Goal: Task Accomplishment & Management: Use online tool/utility

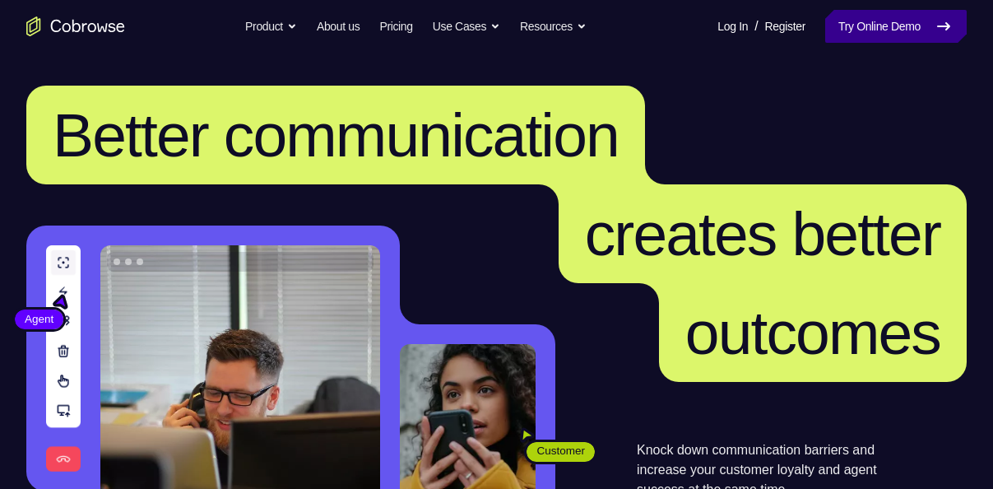
click at [856, 18] on link "Try Online Demo" at bounding box center [896, 26] width 142 height 33
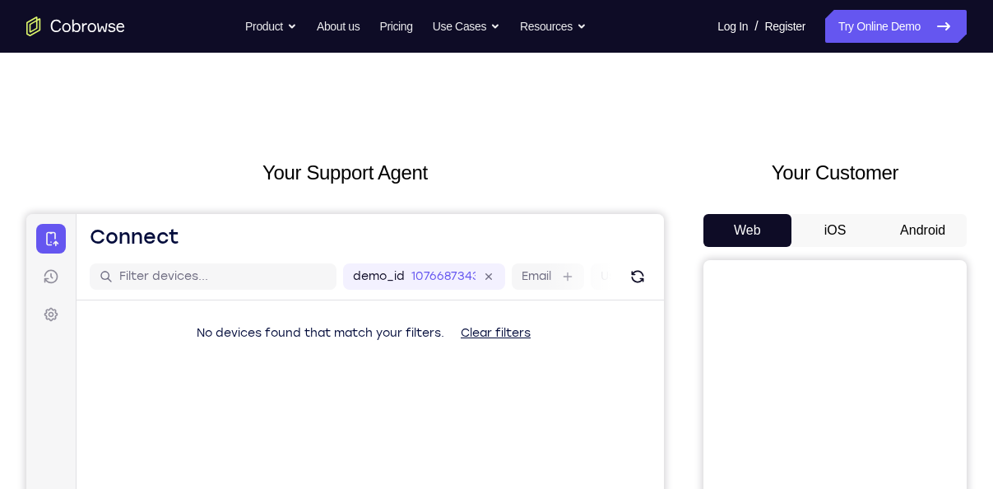
click at [895, 233] on button "Android" at bounding box center [923, 230] width 88 height 33
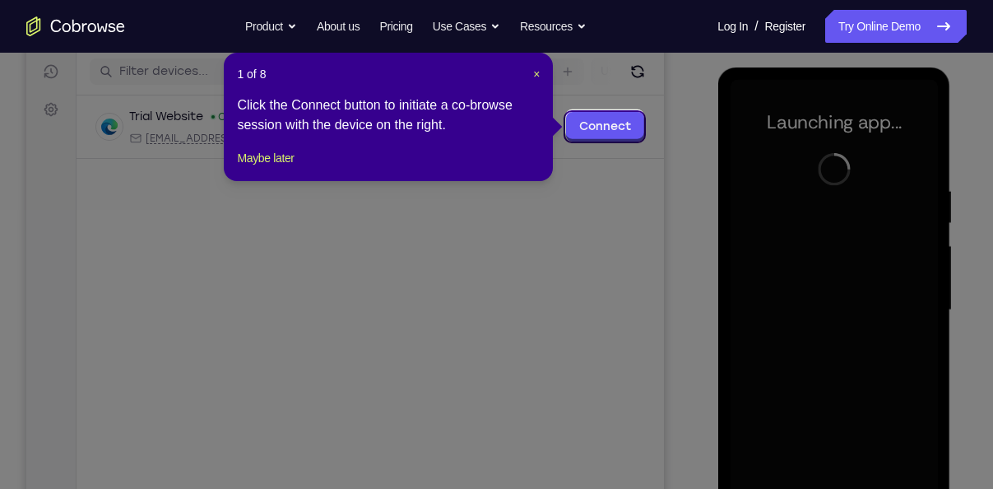
scroll to position [204, 0]
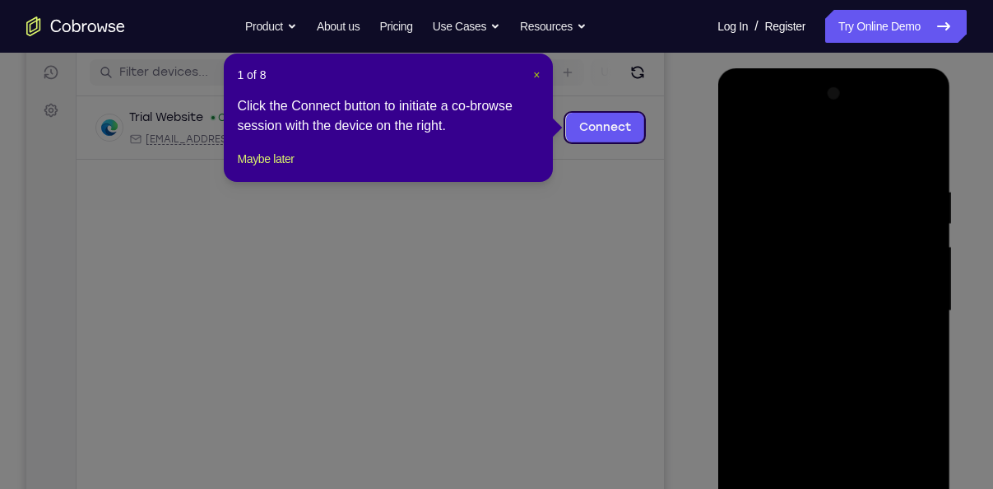
click at [537, 76] on span "×" at bounding box center [536, 74] width 7 height 13
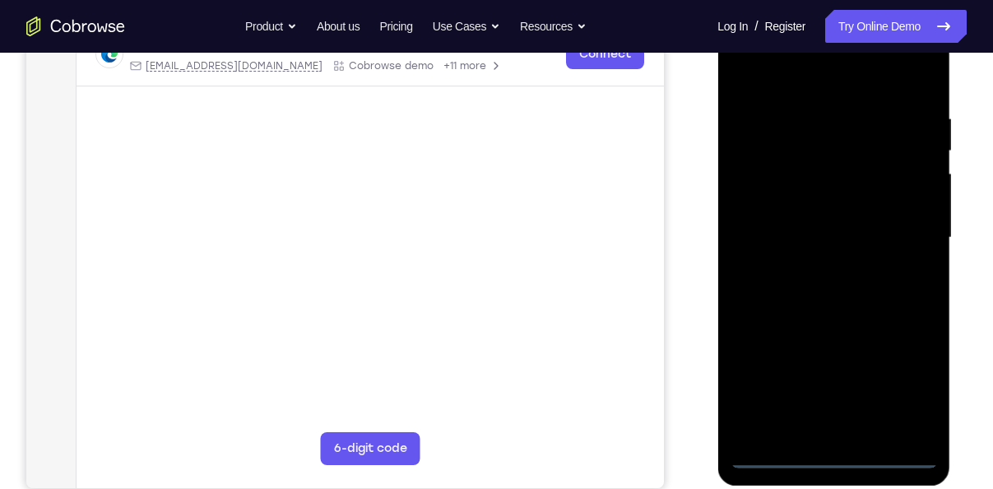
scroll to position [280, 0]
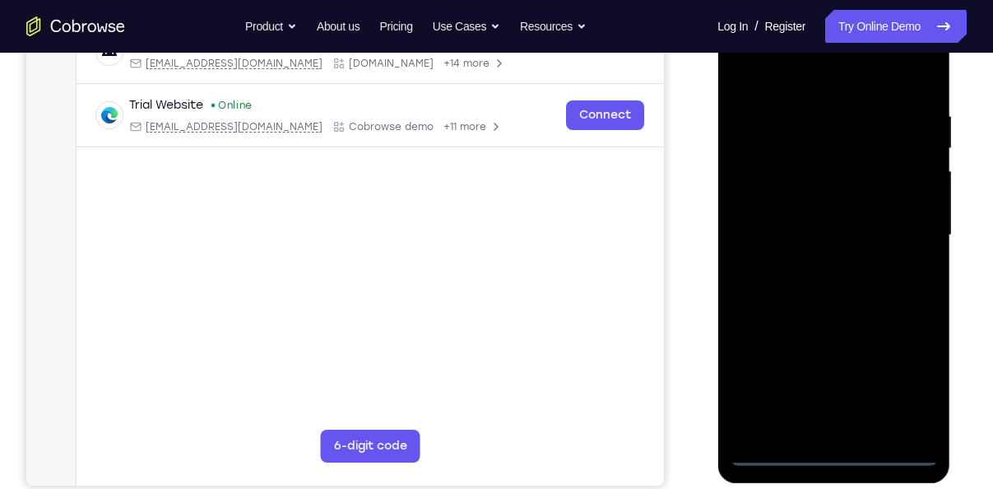
click at [835, 450] on div at bounding box center [833, 235] width 207 height 461
click at [914, 388] on div at bounding box center [833, 235] width 207 height 461
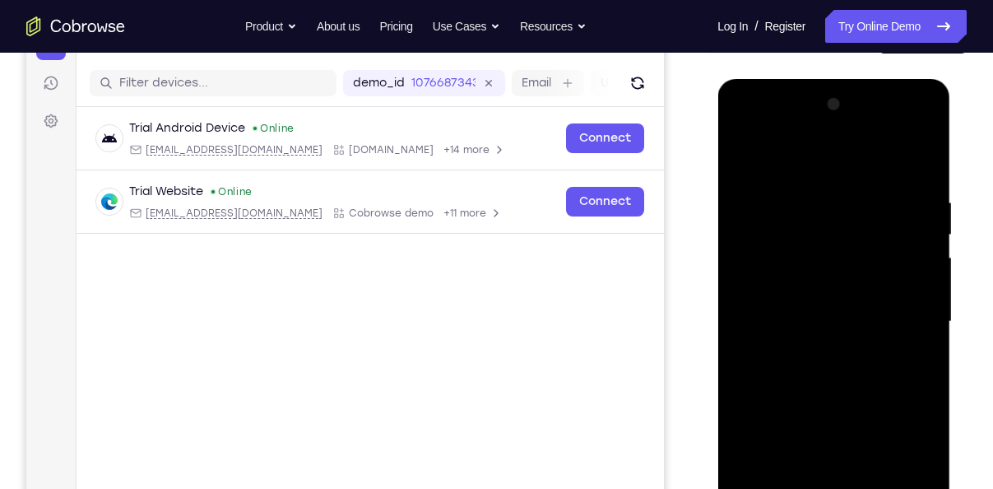
scroll to position [183, 0]
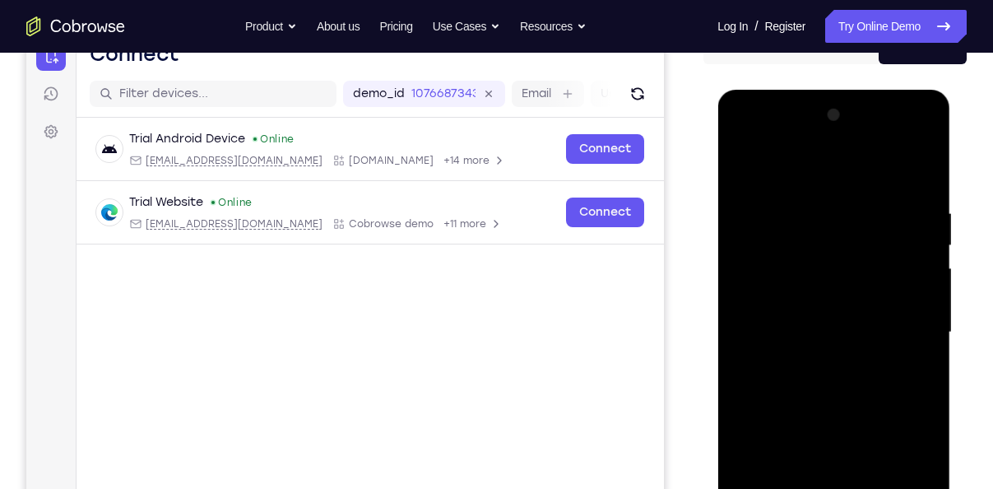
click at [829, 176] on div at bounding box center [833, 332] width 207 height 461
click at [890, 321] on div at bounding box center [833, 332] width 207 height 461
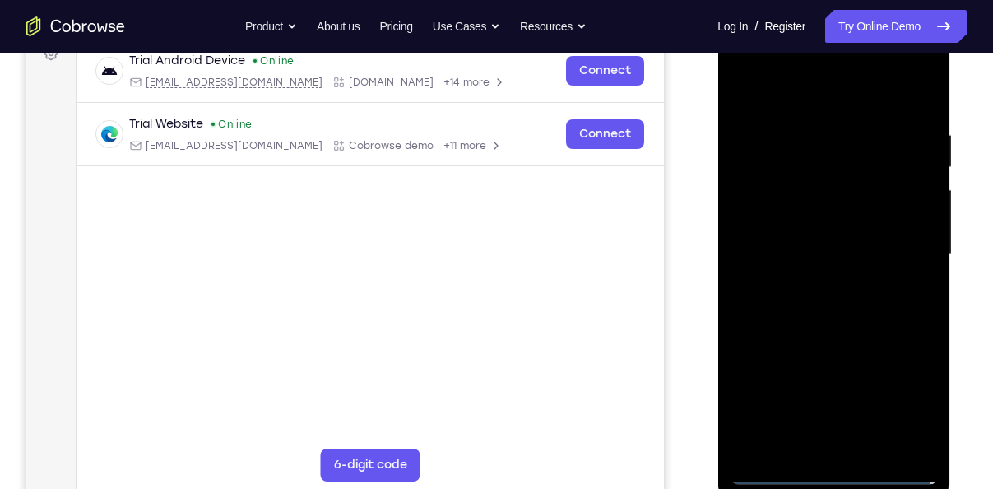
scroll to position [262, 0]
click at [812, 280] on div at bounding box center [833, 253] width 207 height 461
click at [819, 240] on div at bounding box center [833, 253] width 207 height 461
click at [819, 214] on div at bounding box center [833, 253] width 207 height 461
click at [811, 258] on div at bounding box center [833, 253] width 207 height 461
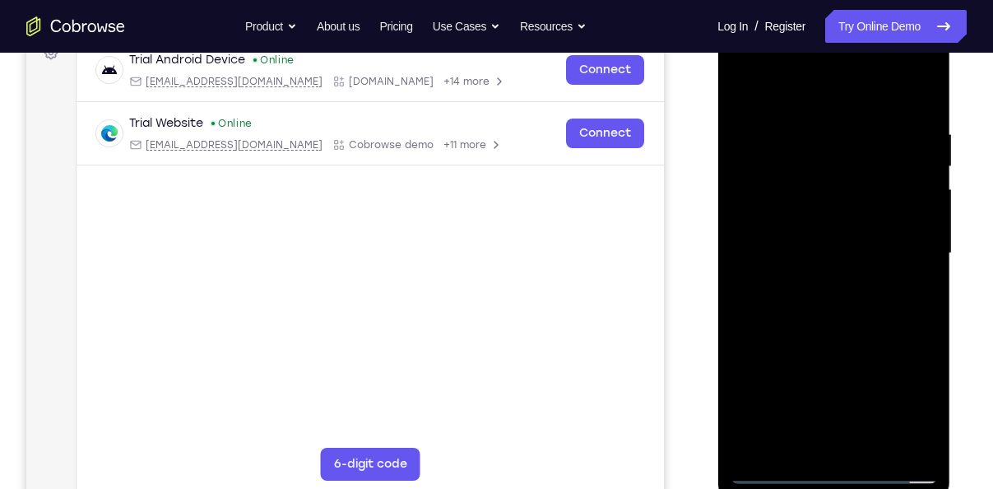
click at [819, 318] on div at bounding box center [833, 253] width 207 height 461
click at [873, 84] on div at bounding box center [833, 253] width 207 height 461
click at [853, 110] on div at bounding box center [833, 253] width 207 height 461
click at [874, 444] on div at bounding box center [833, 253] width 207 height 461
click at [824, 337] on div at bounding box center [833, 253] width 207 height 461
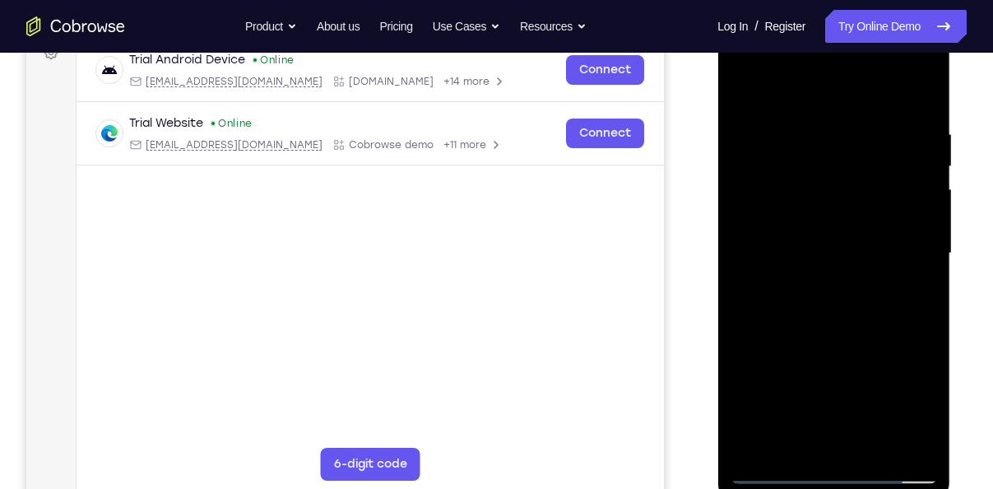
click at [837, 256] on div at bounding box center [833, 253] width 207 height 461
drag, startPoint x: 751, startPoint y: 301, endPoint x: 755, endPoint y: 253, distance: 47.8
click at [754, 273] on div at bounding box center [833, 253] width 207 height 461
click at [744, 89] on div at bounding box center [833, 253] width 207 height 461
click at [820, 294] on div at bounding box center [833, 253] width 207 height 461
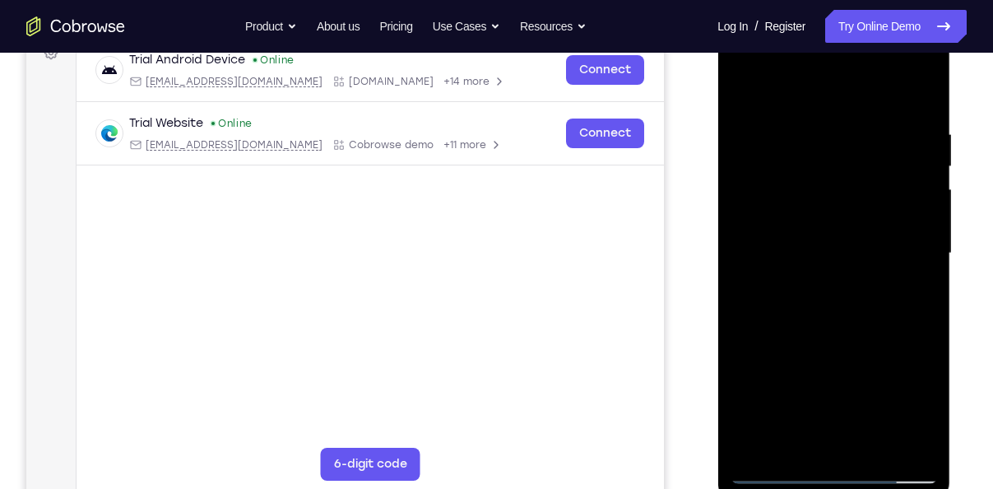
click at [765, 318] on div at bounding box center [833, 253] width 207 height 461
click at [913, 170] on div at bounding box center [833, 253] width 207 height 461
click at [817, 433] on div at bounding box center [833, 253] width 207 height 461
click at [746, 86] on div at bounding box center [833, 253] width 207 height 461
click at [825, 293] on div at bounding box center [833, 253] width 207 height 461
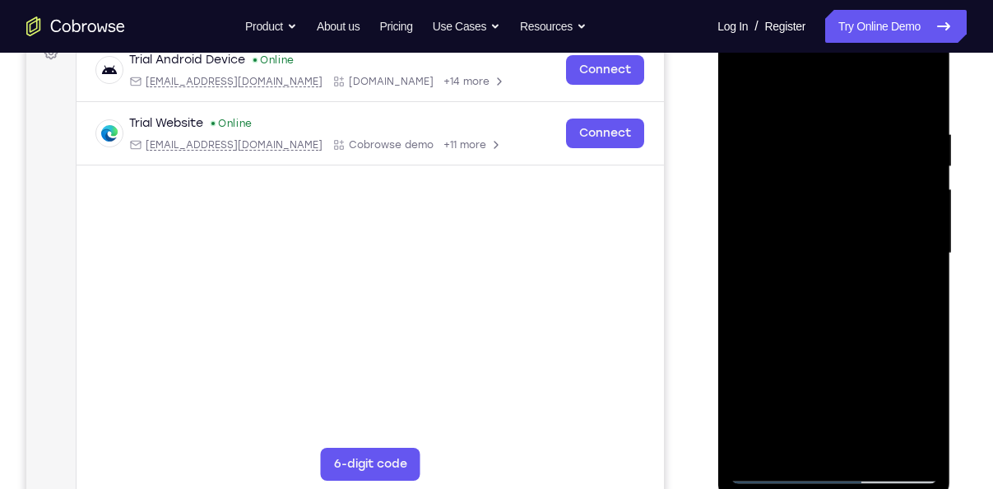
click at [740, 90] on div at bounding box center [833, 253] width 207 height 461
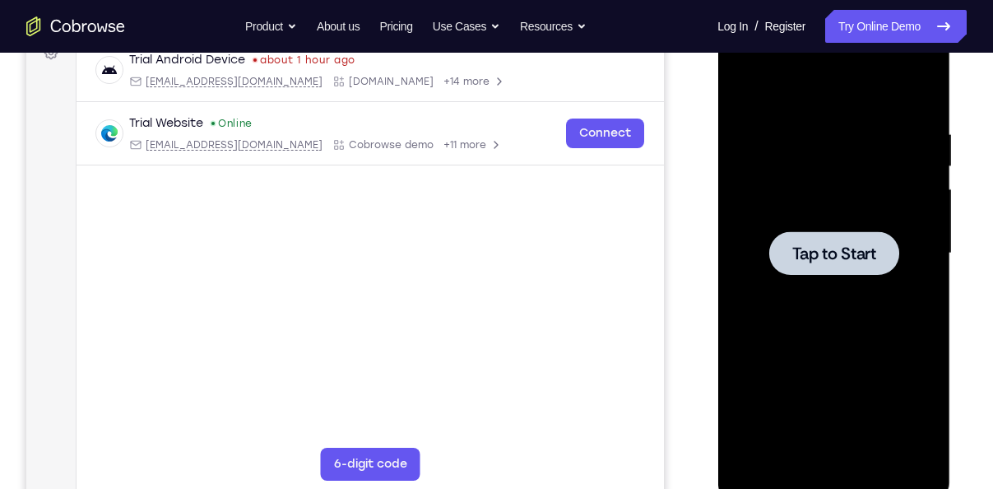
click at [863, 234] on div at bounding box center [834, 253] width 130 height 44
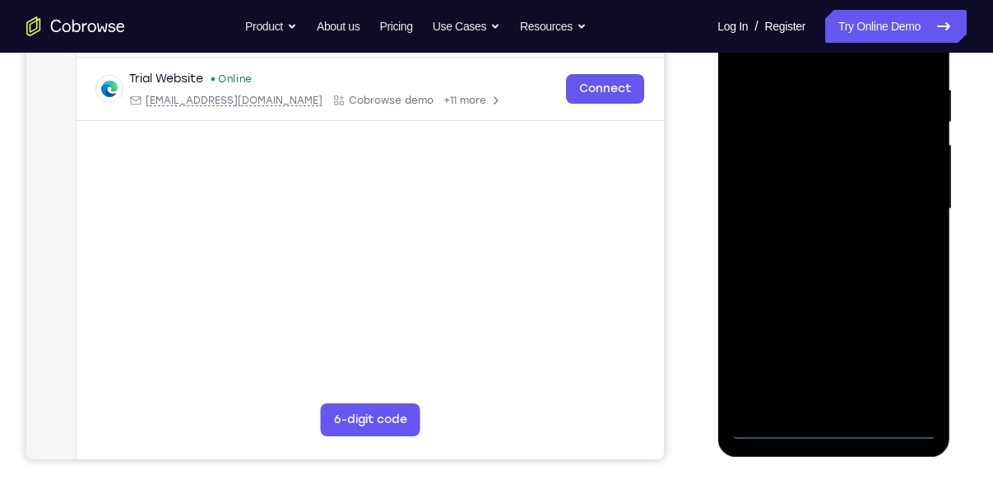
scroll to position [258, 0]
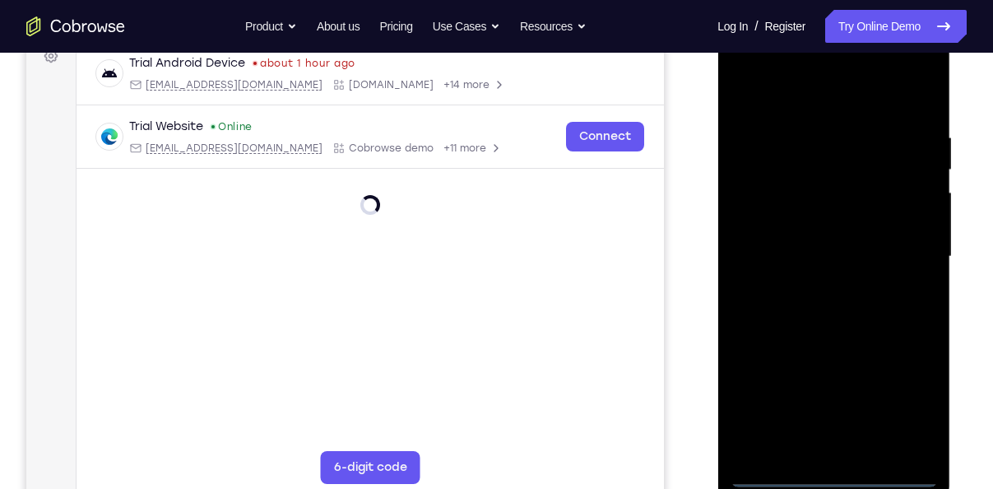
click at [835, 476] on div at bounding box center [833, 256] width 207 height 461
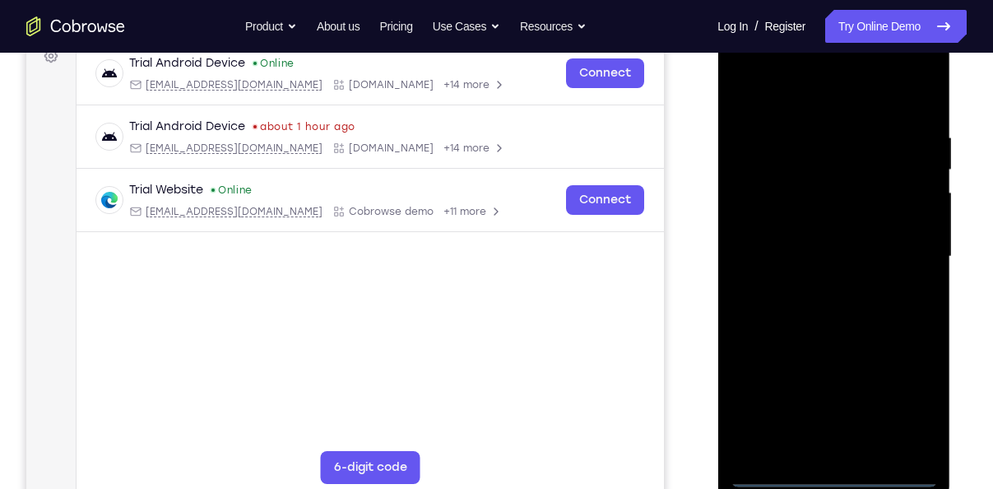
click at [903, 402] on div at bounding box center [833, 256] width 207 height 461
click at [806, 84] on div at bounding box center [833, 256] width 207 height 461
click at [908, 250] on div at bounding box center [833, 256] width 207 height 461
click at [813, 282] on div at bounding box center [833, 256] width 207 height 461
click at [814, 232] on div at bounding box center [833, 256] width 207 height 461
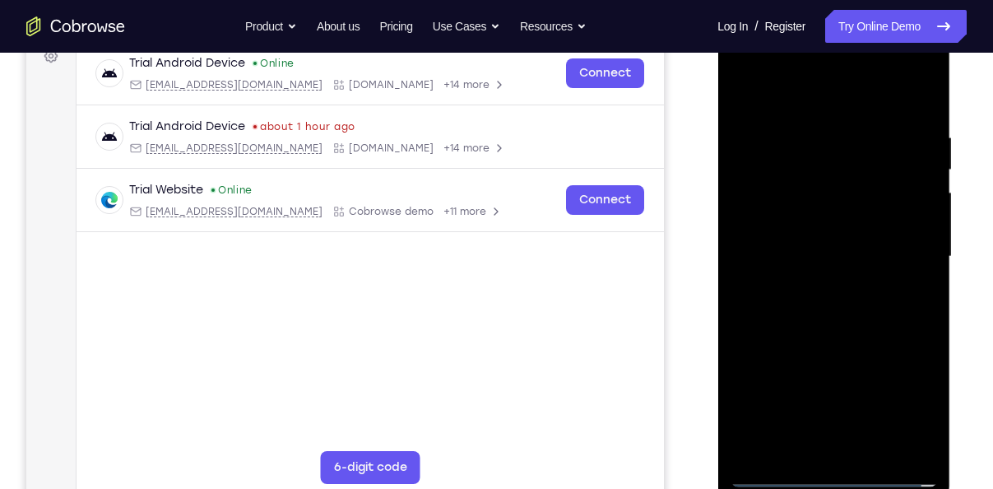
click at [815, 222] on div at bounding box center [833, 256] width 207 height 461
click at [819, 251] on div at bounding box center [833, 256] width 207 height 461
click at [861, 318] on div at bounding box center [833, 256] width 207 height 461
click at [871, 89] on div at bounding box center [833, 256] width 207 height 461
click at [858, 113] on div at bounding box center [833, 256] width 207 height 461
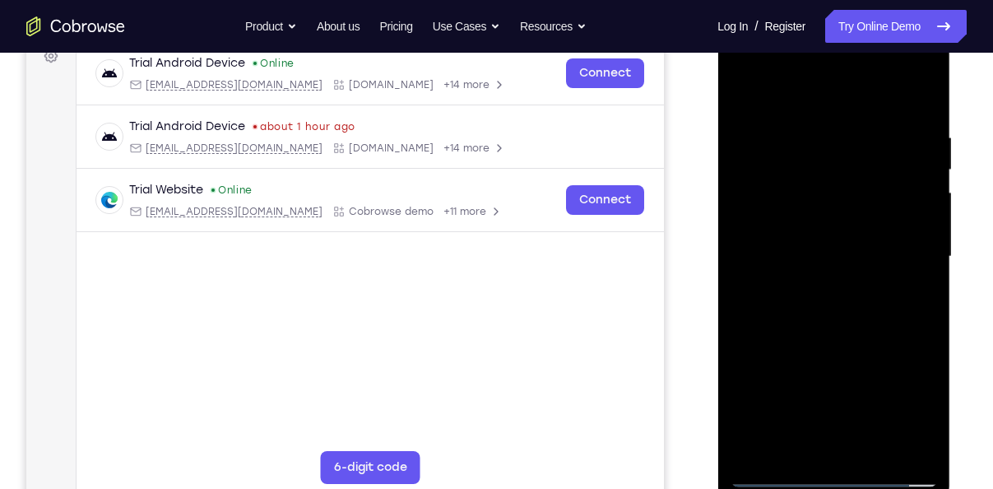
click at [874, 441] on div at bounding box center [833, 256] width 207 height 461
click at [830, 340] on div at bounding box center [833, 256] width 207 height 461
click at [814, 312] on div at bounding box center [833, 256] width 207 height 461
drag, startPoint x: 761, startPoint y: 348, endPoint x: 758, endPoint y: 315, distance: 33.1
click at [758, 315] on div at bounding box center [833, 256] width 207 height 461
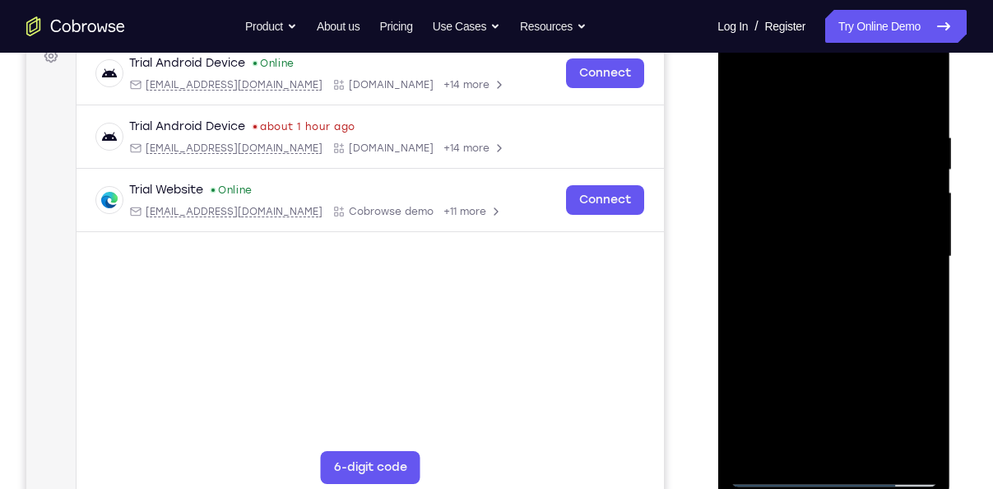
click at [913, 414] on div at bounding box center [833, 256] width 207 height 461
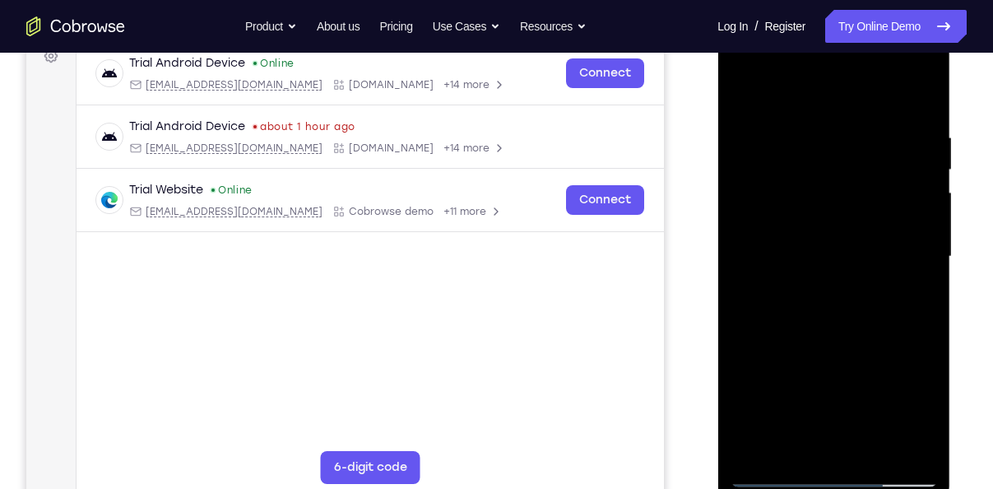
click at [740, 92] on div at bounding box center [833, 256] width 207 height 461
click at [828, 270] on div at bounding box center [833, 256] width 207 height 461
click at [904, 294] on div at bounding box center [833, 256] width 207 height 461
click at [908, 296] on div at bounding box center [833, 256] width 207 height 461
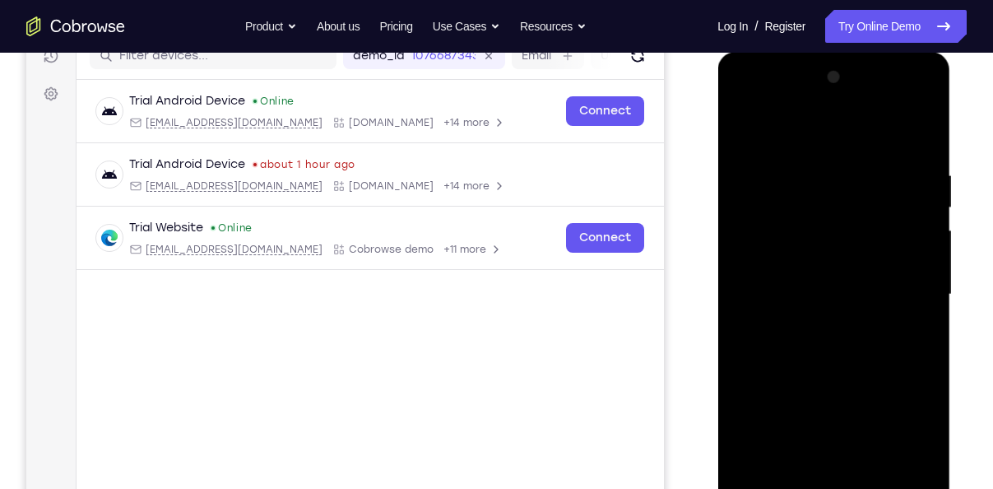
scroll to position [219, 0]
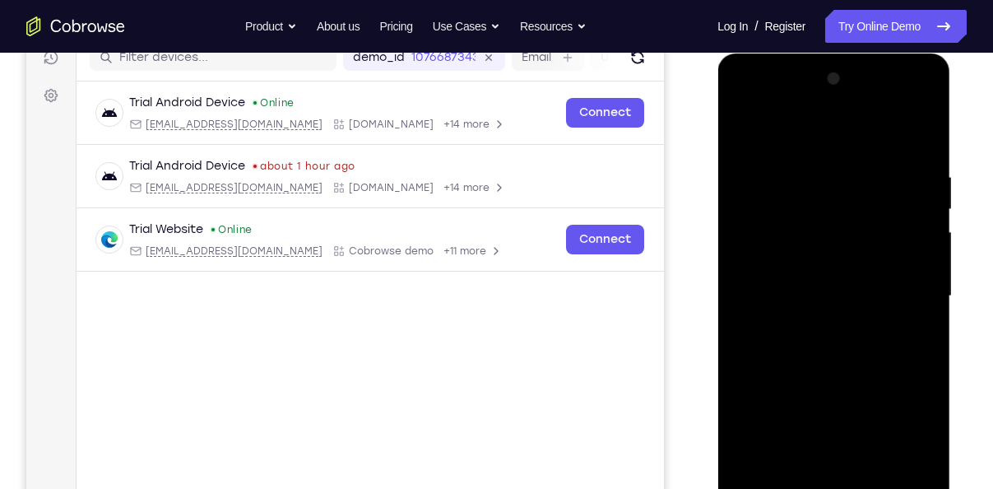
click at [743, 135] on div at bounding box center [833, 296] width 207 height 461
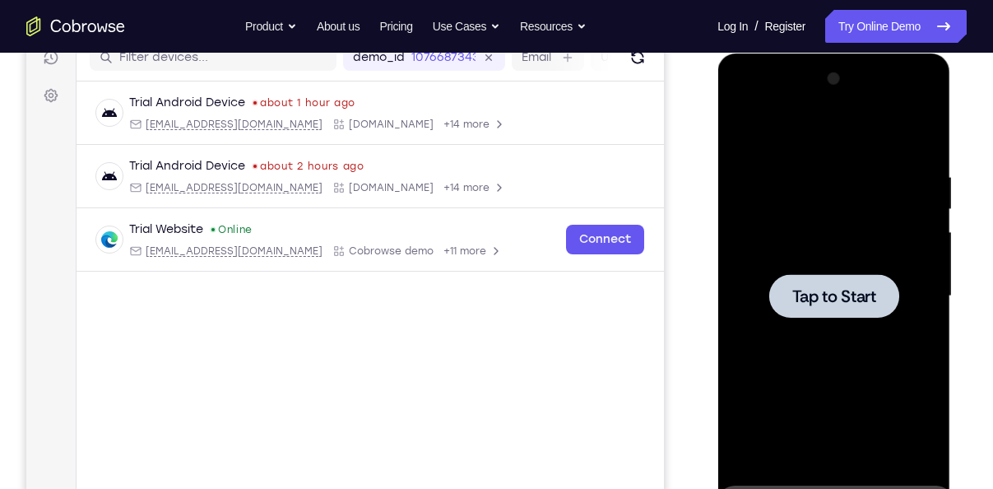
click at [854, 293] on span "Tap to Start" at bounding box center [834, 296] width 84 height 16
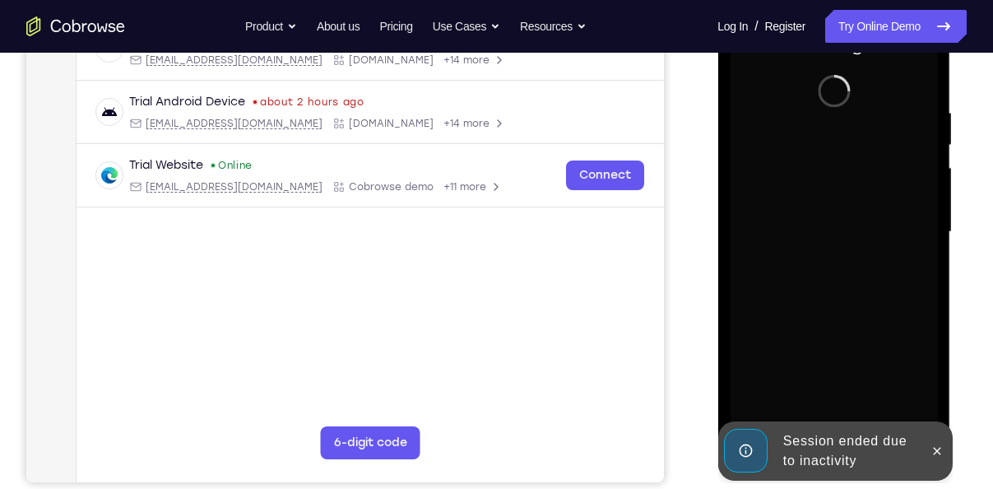
scroll to position [284, 0]
click at [936, 445] on icon at bounding box center [936, 450] width 13 height 13
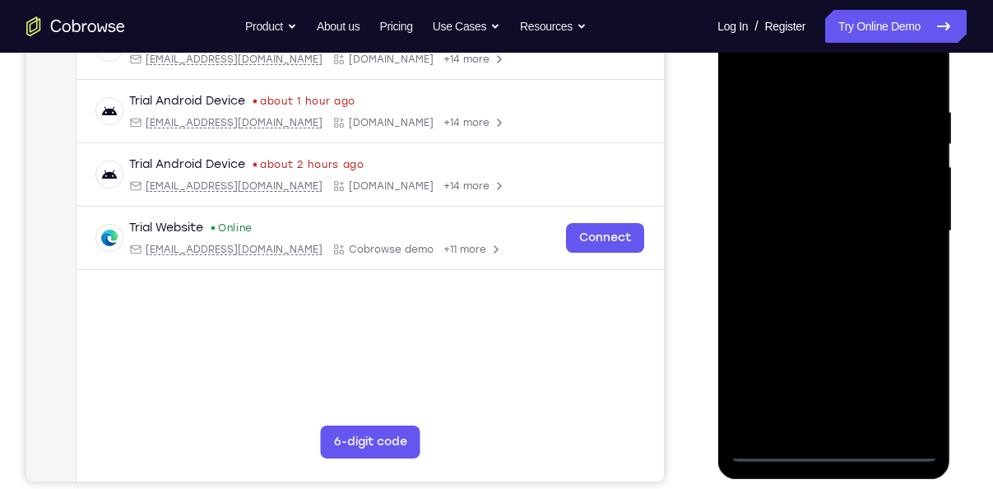
click at [839, 453] on div at bounding box center [833, 231] width 207 height 461
click at [906, 379] on div at bounding box center [833, 231] width 207 height 461
click at [912, 374] on div at bounding box center [833, 231] width 207 height 461
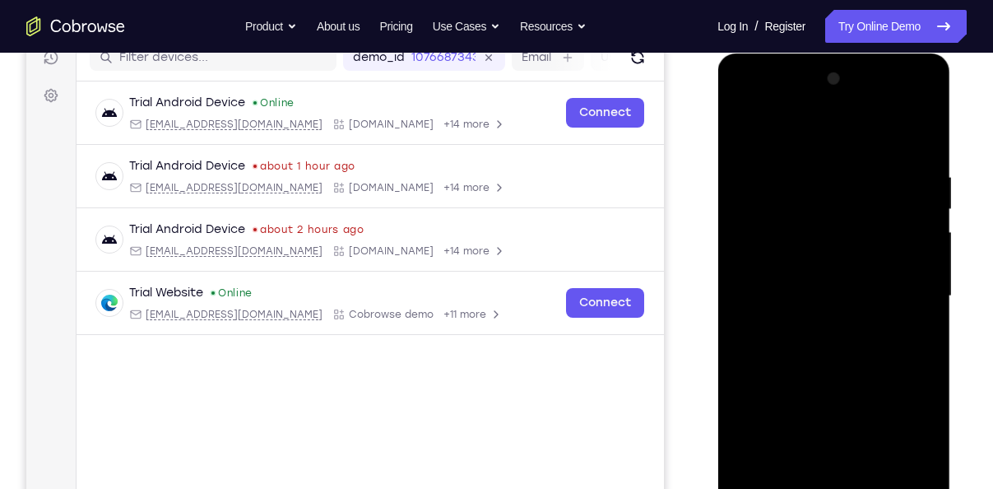
scroll to position [218, 0]
click at [832, 137] on div at bounding box center [833, 297] width 207 height 461
click at [903, 294] on div at bounding box center [833, 297] width 207 height 461
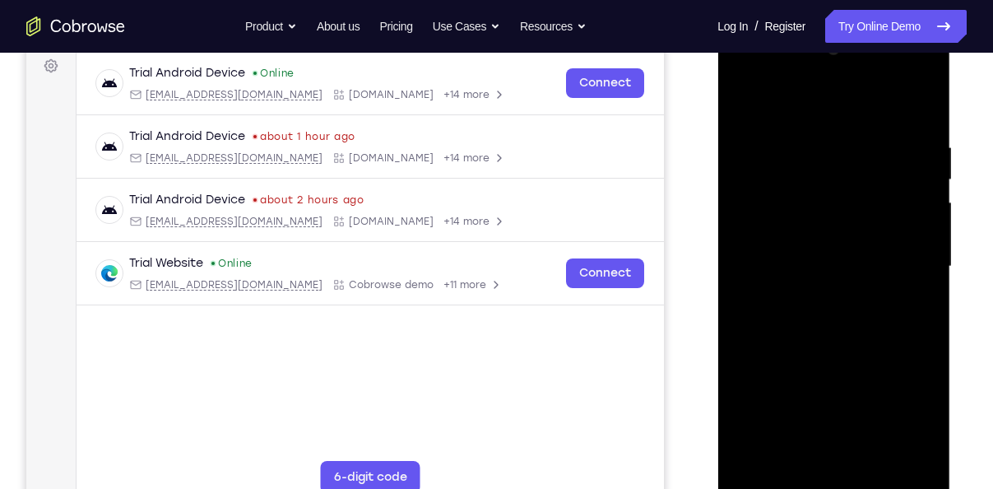
scroll to position [250, 0]
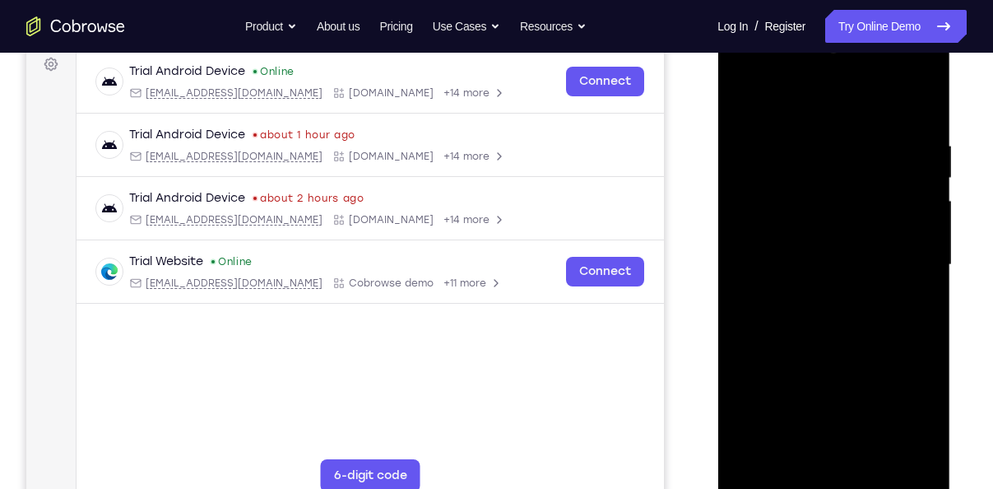
click at [819, 291] on div at bounding box center [833, 265] width 207 height 461
click at [799, 249] on div at bounding box center [833, 265] width 207 height 461
click at [799, 233] on div at bounding box center [833, 265] width 207 height 461
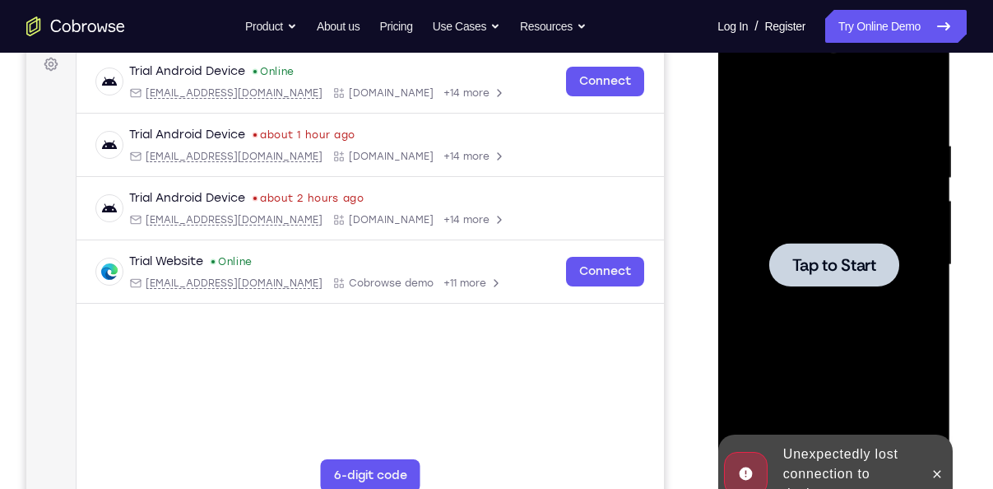
click at [832, 283] on div at bounding box center [834, 265] width 130 height 44
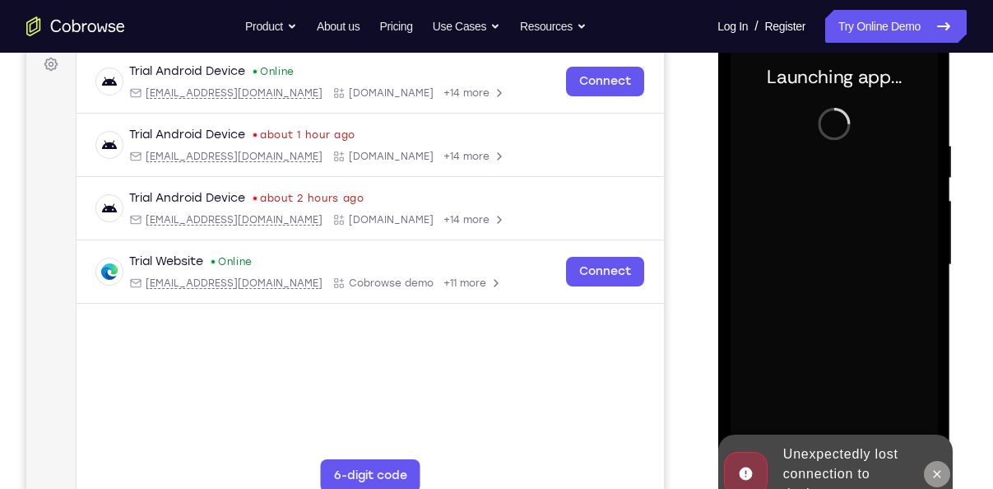
click at [938, 475] on icon at bounding box center [936, 473] width 7 height 7
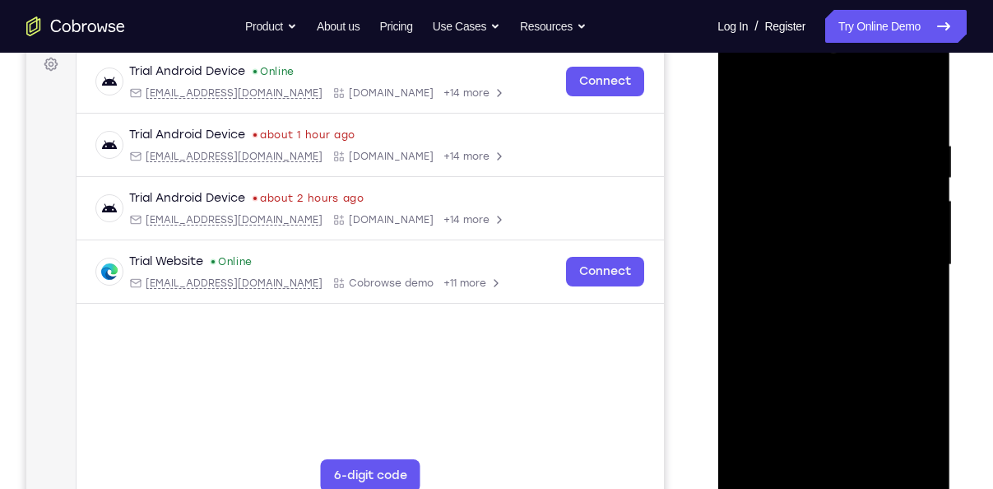
click at [831, 467] on div at bounding box center [833, 265] width 207 height 461
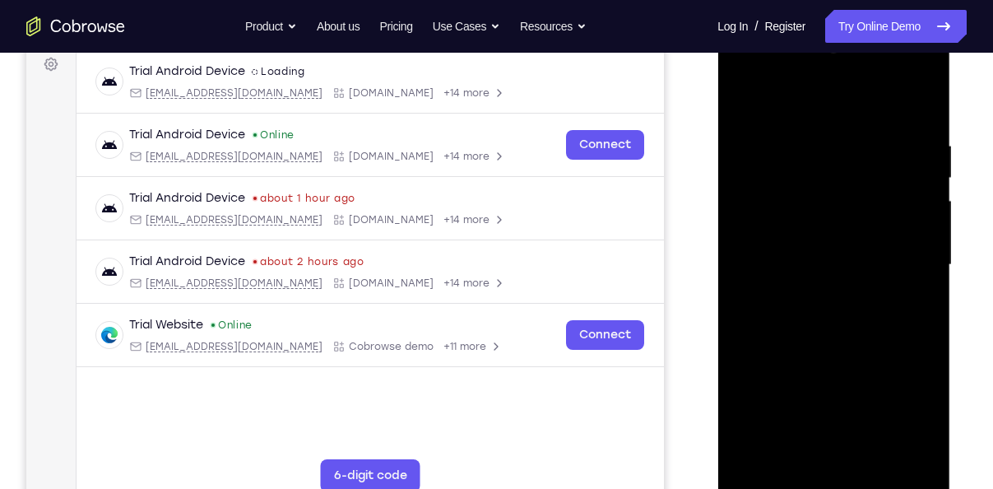
click at [831, 475] on div at bounding box center [833, 265] width 207 height 461
click at [836, 484] on div at bounding box center [833, 265] width 207 height 461
click at [894, 403] on div at bounding box center [833, 265] width 207 height 461
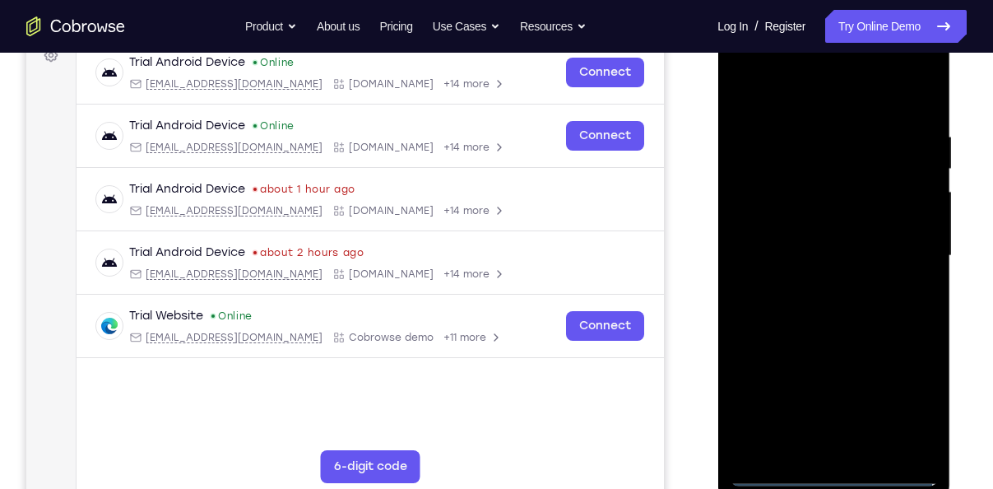
click at [816, 94] on div at bounding box center [833, 256] width 207 height 461
click at [906, 249] on div at bounding box center [833, 256] width 207 height 461
click at [817, 450] on div at bounding box center [833, 256] width 207 height 461
click at [815, 246] on div at bounding box center [833, 256] width 207 height 461
click at [820, 226] on div at bounding box center [833, 256] width 207 height 461
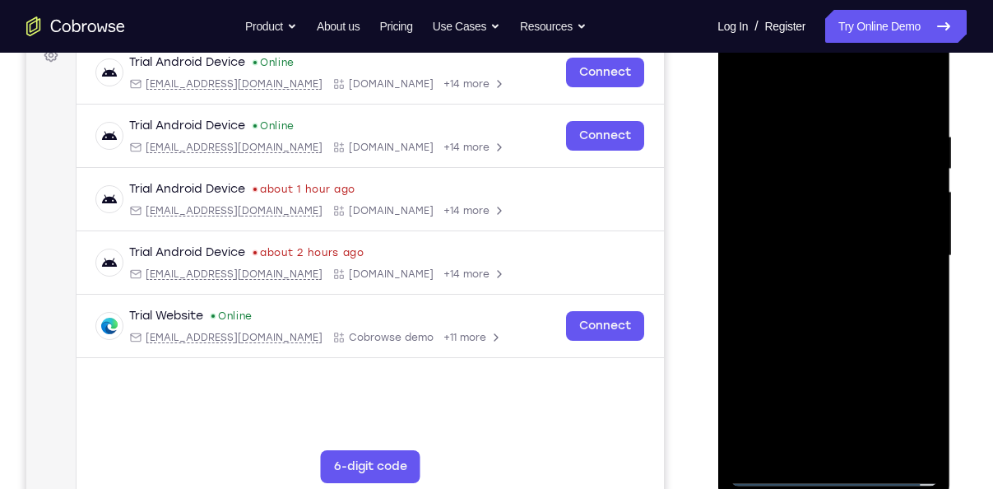
click at [825, 259] on div at bounding box center [833, 256] width 207 height 461
click at [815, 309] on div at bounding box center [833, 256] width 207 height 461
click at [876, 448] on div at bounding box center [833, 256] width 207 height 461
click at [861, 323] on div at bounding box center [833, 256] width 207 height 461
click at [875, 90] on div at bounding box center [833, 256] width 207 height 461
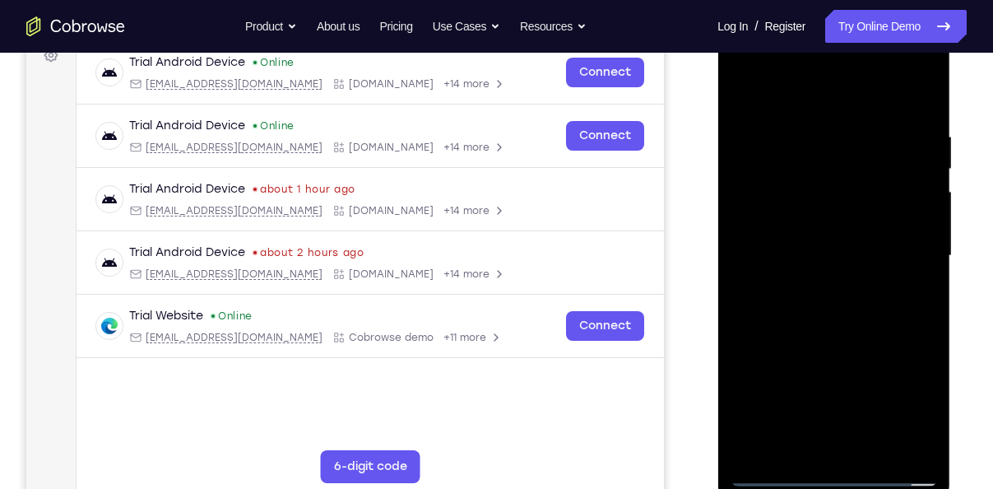
click at [856, 118] on div at bounding box center [833, 256] width 207 height 461
click at [871, 450] on div at bounding box center [833, 256] width 207 height 461
click at [837, 345] on div at bounding box center [833, 256] width 207 height 461
click at [830, 271] on div at bounding box center [833, 256] width 207 height 461
drag, startPoint x: 769, startPoint y: 360, endPoint x: 758, endPoint y: 284, distance: 76.6
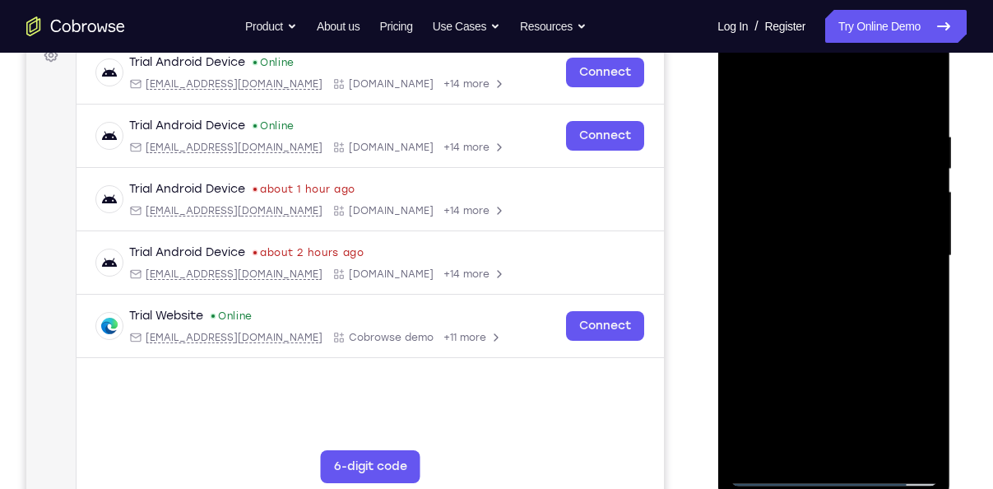
click at [758, 284] on div at bounding box center [833, 256] width 207 height 461
click at [746, 95] on div at bounding box center [833, 256] width 207 height 461
click at [831, 234] on div at bounding box center [833, 256] width 207 height 461
drag, startPoint x: 773, startPoint y: 348, endPoint x: 767, endPoint y: 281, distance: 66.9
click at [767, 281] on div at bounding box center [833, 256] width 207 height 461
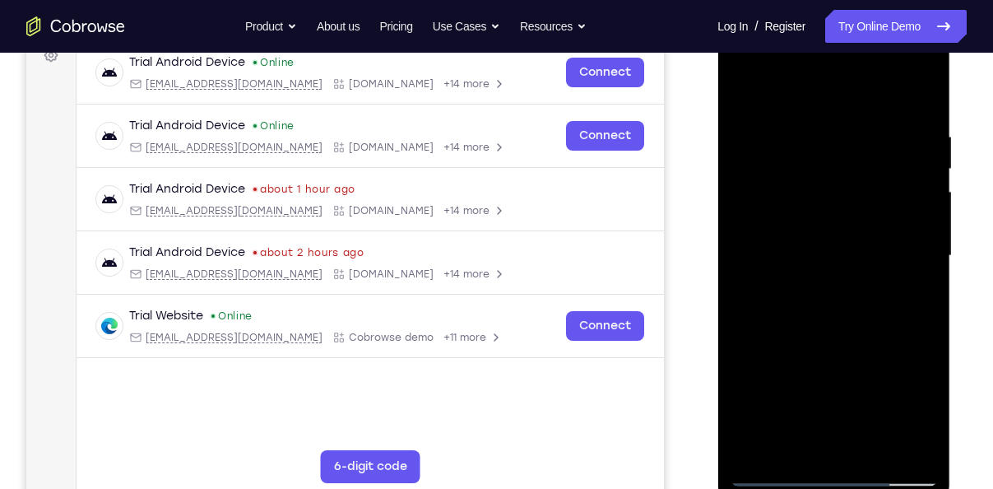
click at [745, 92] on div at bounding box center [833, 256] width 207 height 461
